Goal: Information Seeking & Learning: Learn about a topic

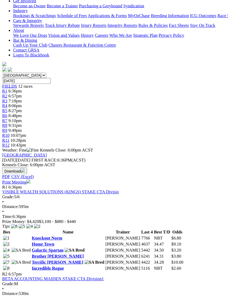
scroll to position [106, 0]
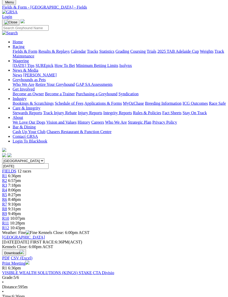
scroll to position [0, 0]
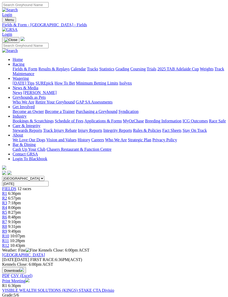
click at [25, 238] on span "10:28pm" at bounding box center [17, 240] width 15 height 4
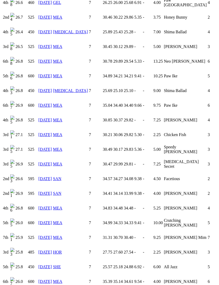
scroll to position [749, 0]
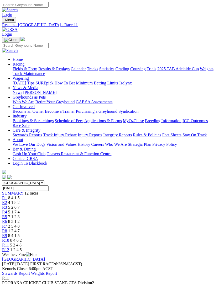
click at [7, 234] on span "R9" at bounding box center [4, 236] width 5 height 4
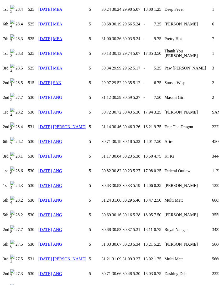
scroll to position [1794, 0]
